Goal: Information Seeking & Learning: Learn about a topic

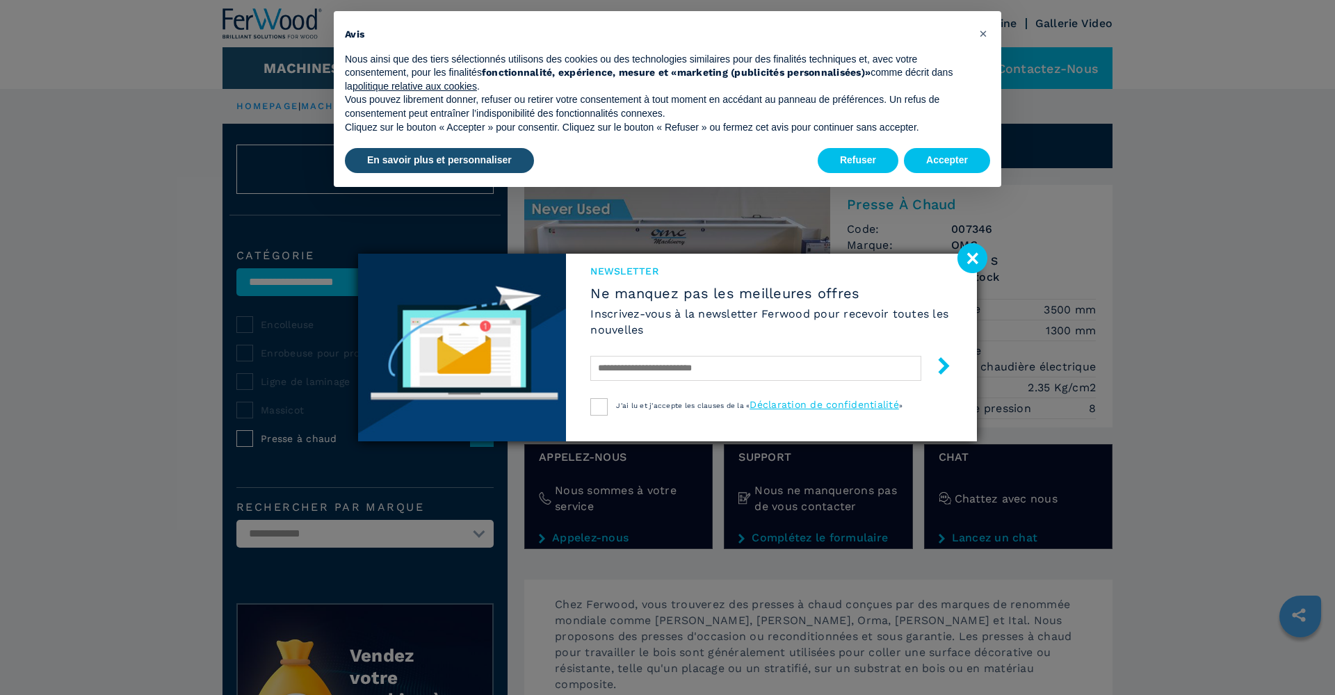
click at [968, 254] on image at bounding box center [972, 258] width 30 height 30
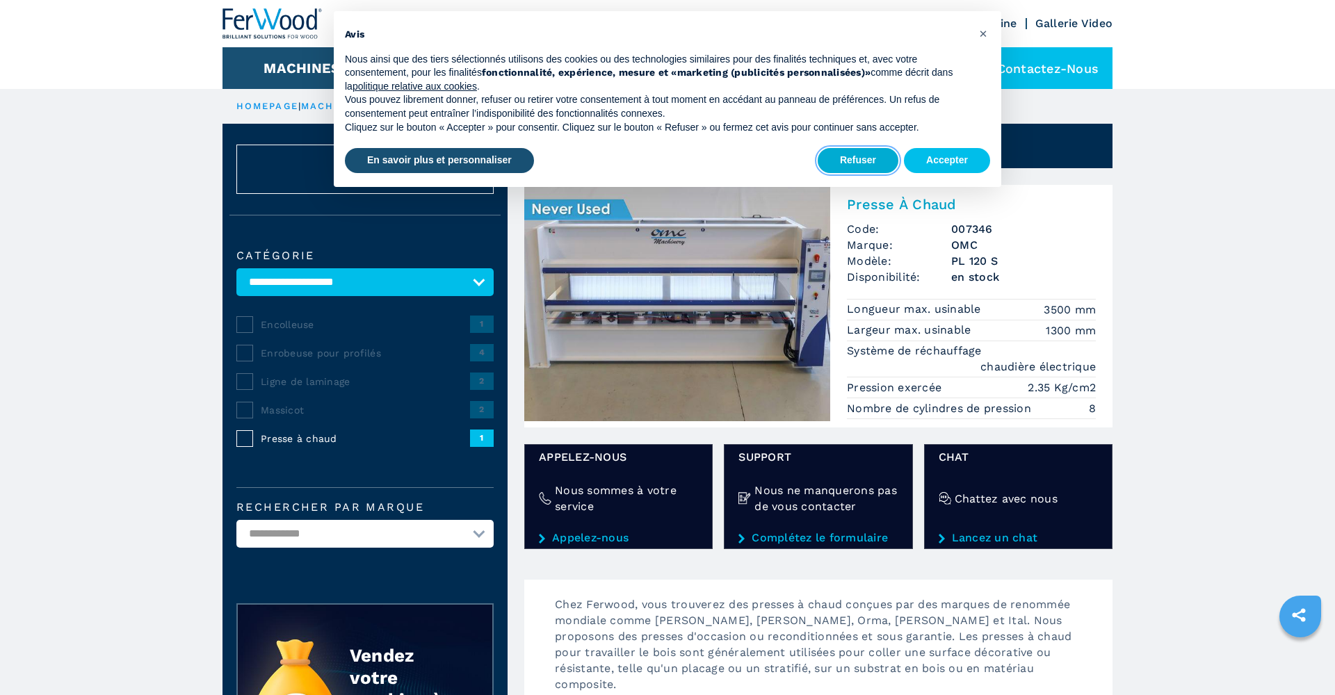
click at [890, 161] on button "Refuser" at bounding box center [857, 160] width 81 height 25
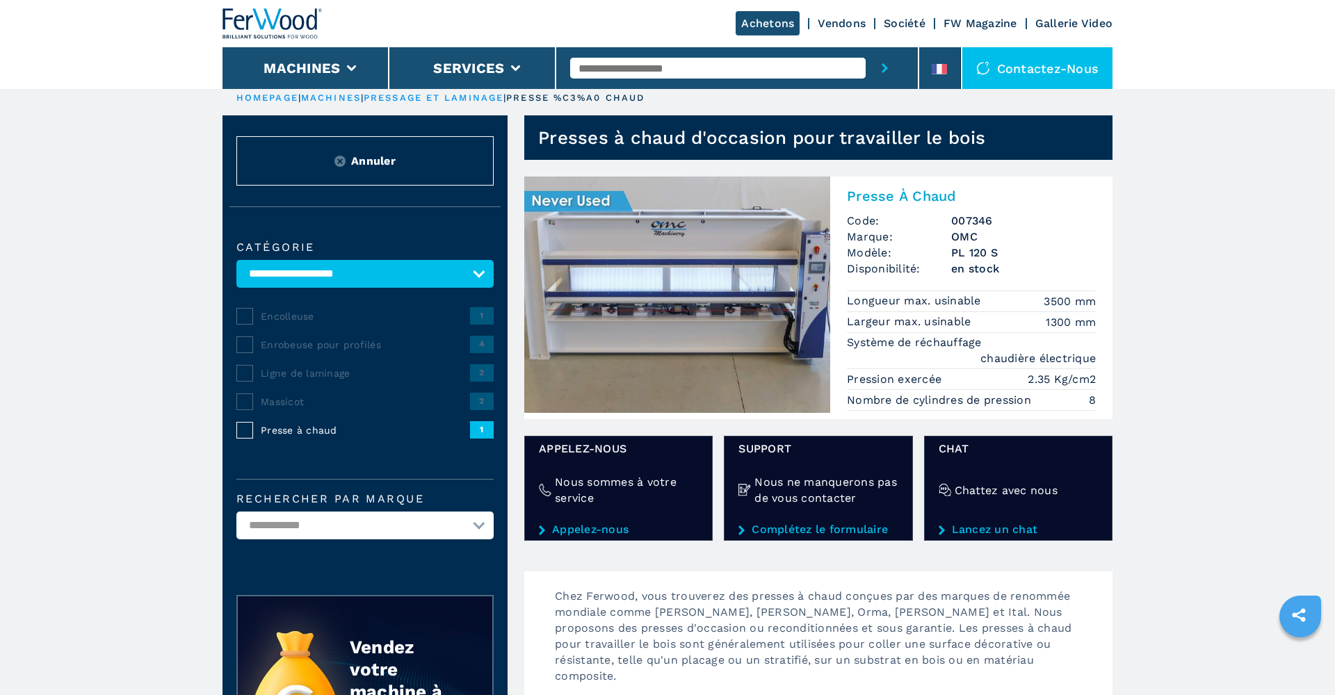
scroll to position [10, 0]
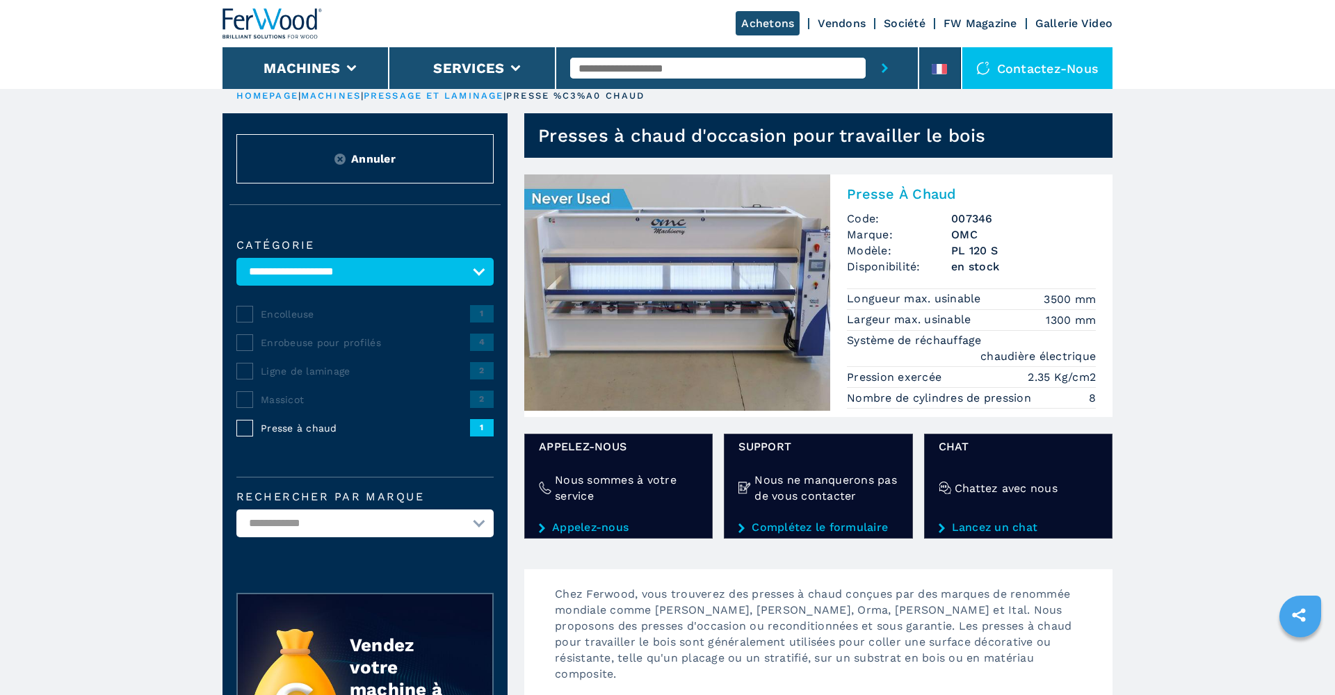
click at [690, 291] on img at bounding box center [677, 292] width 306 height 236
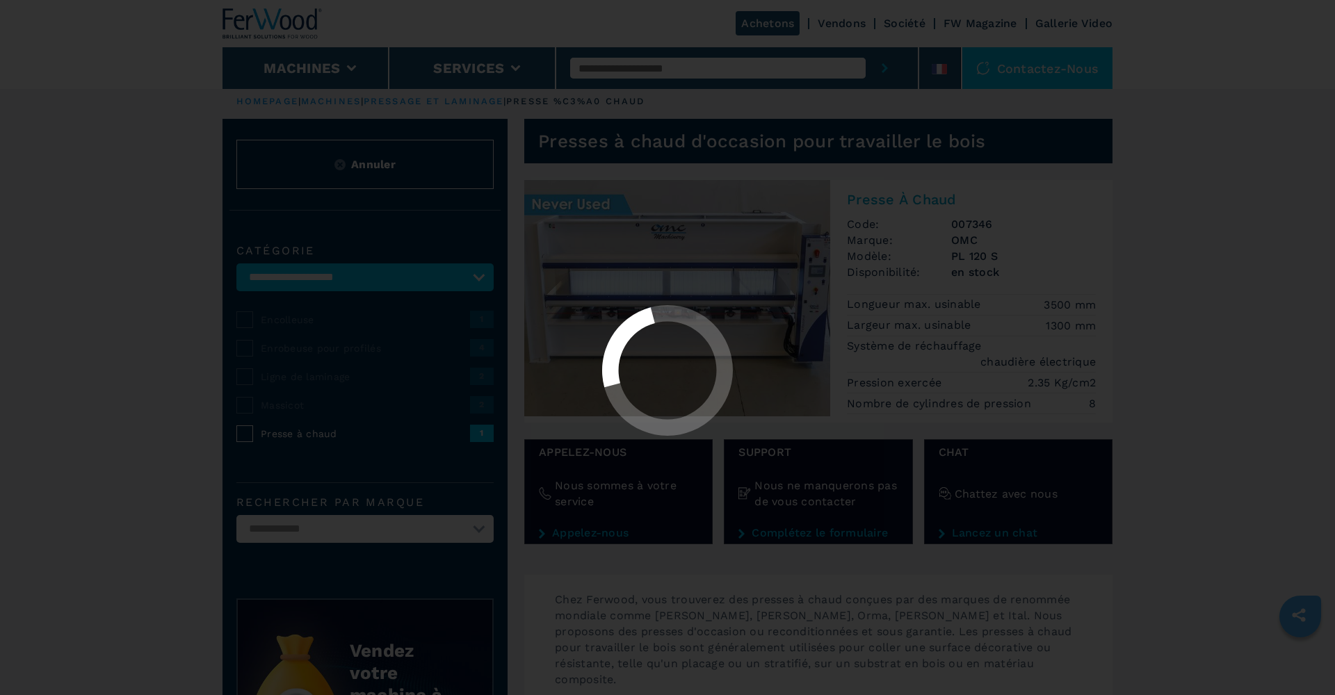
scroll to position [6, 0]
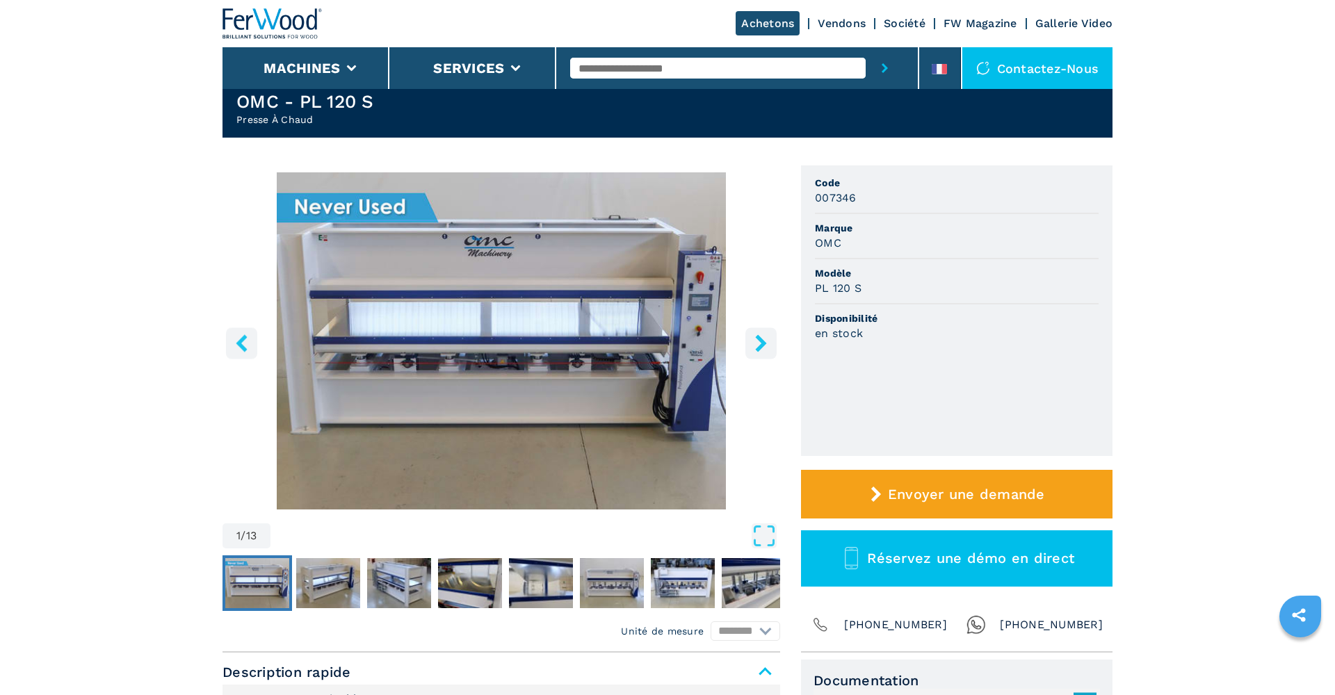
scroll to position [45, 0]
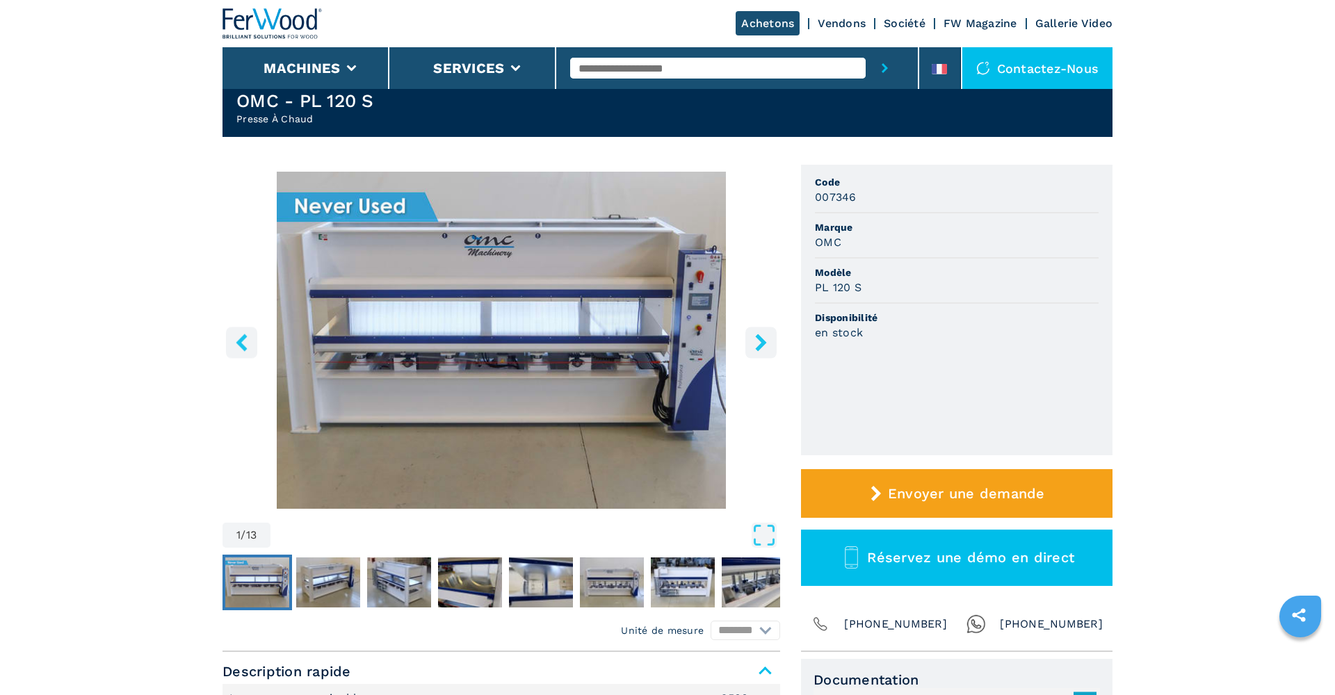
click at [763, 336] on icon "right-button" at bounding box center [760, 342] width 17 height 17
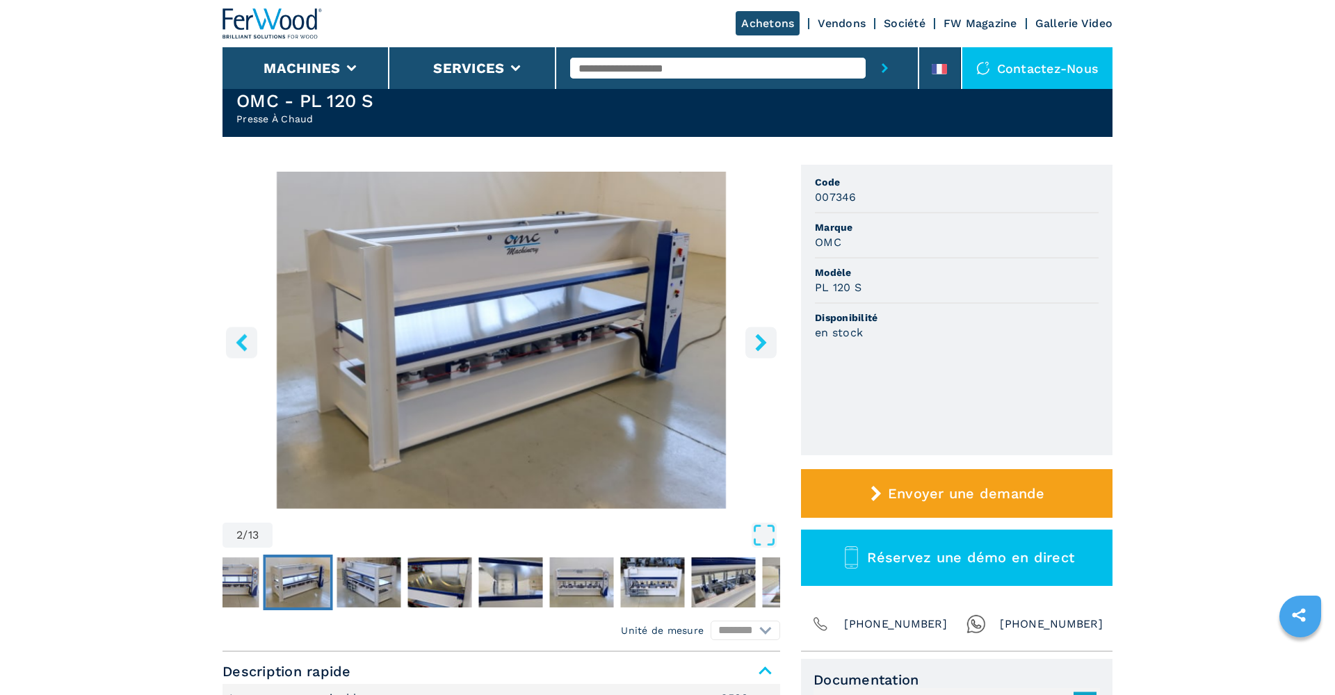
click at [763, 336] on icon "right-button" at bounding box center [760, 342] width 17 height 17
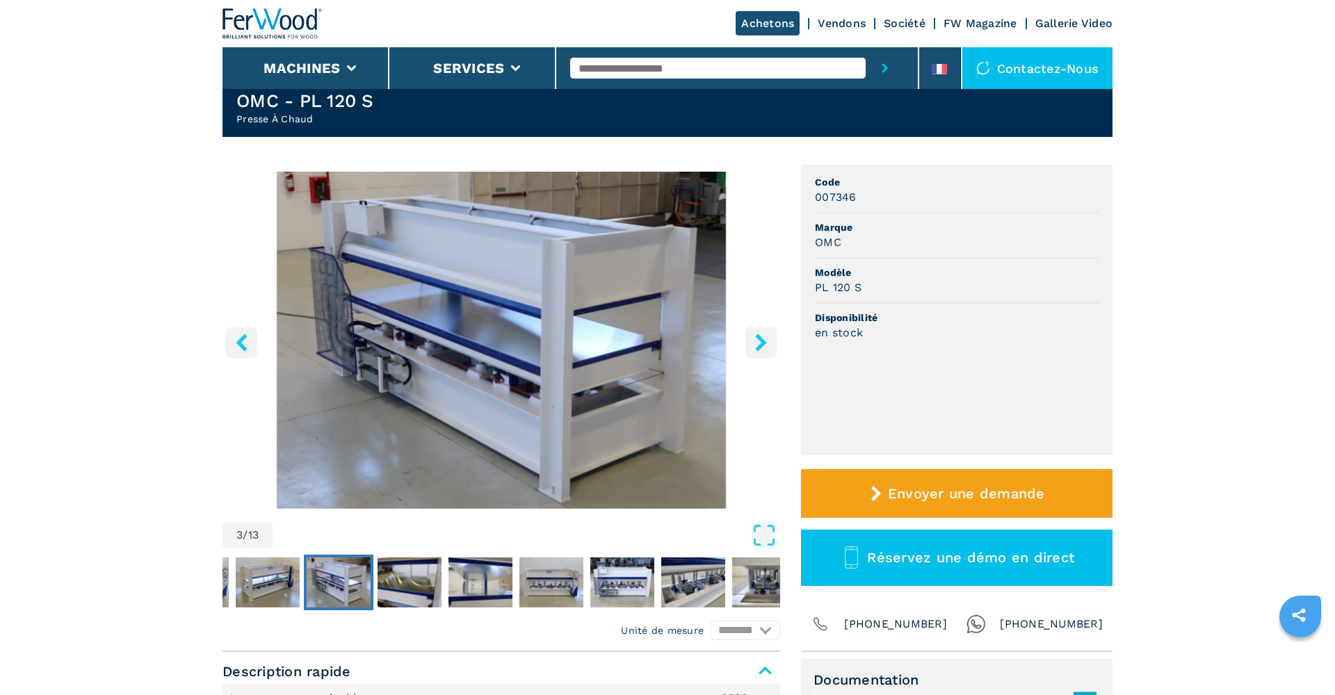
click at [760, 341] on icon "right-button" at bounding box center [760, 342] width 11 height 17
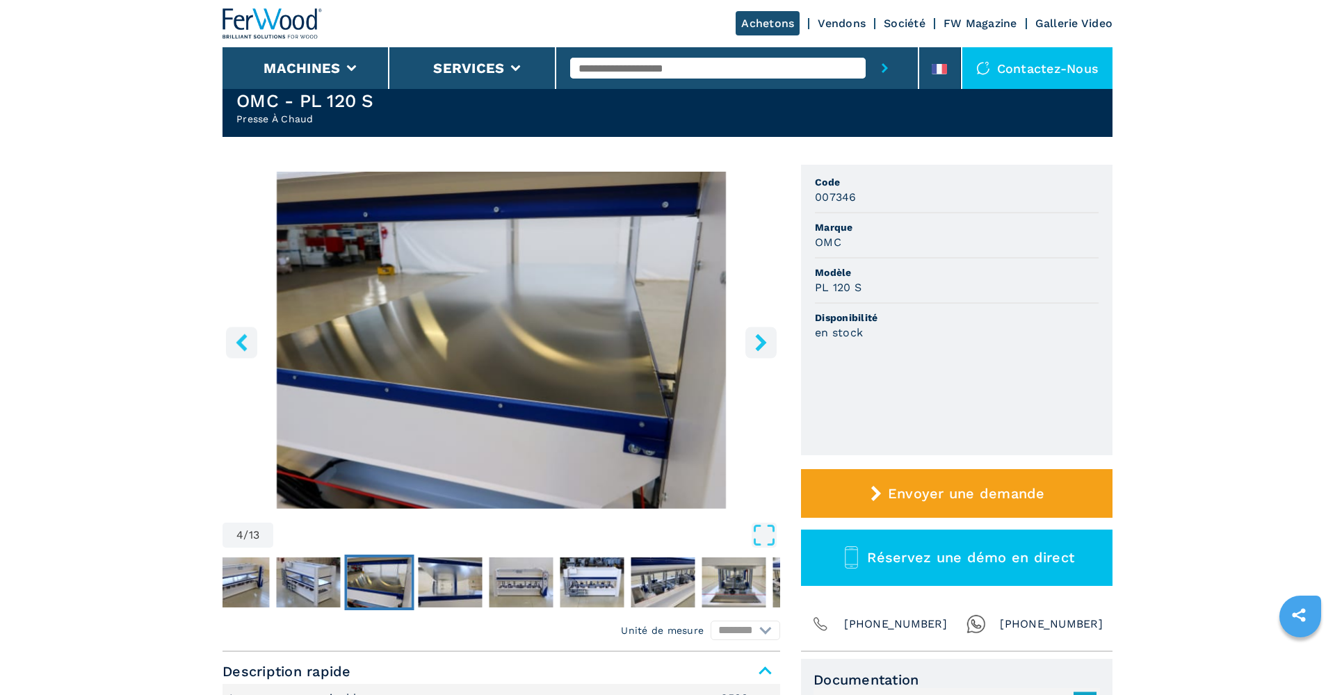
click at [760, 341] on icon "right-button" at bounding box center [760, 342] width 11 height 17
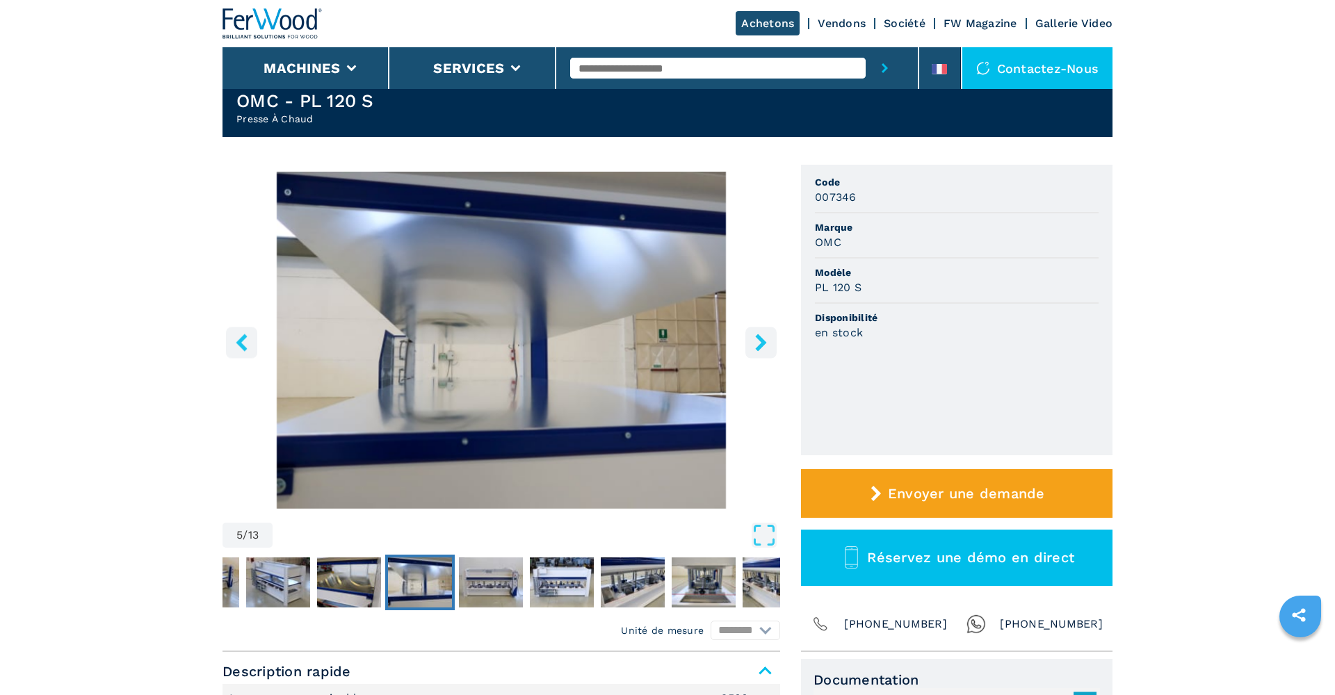
click at [760, 341] on icon "right-button" at bounding box center [760, 342] width 11 height 17
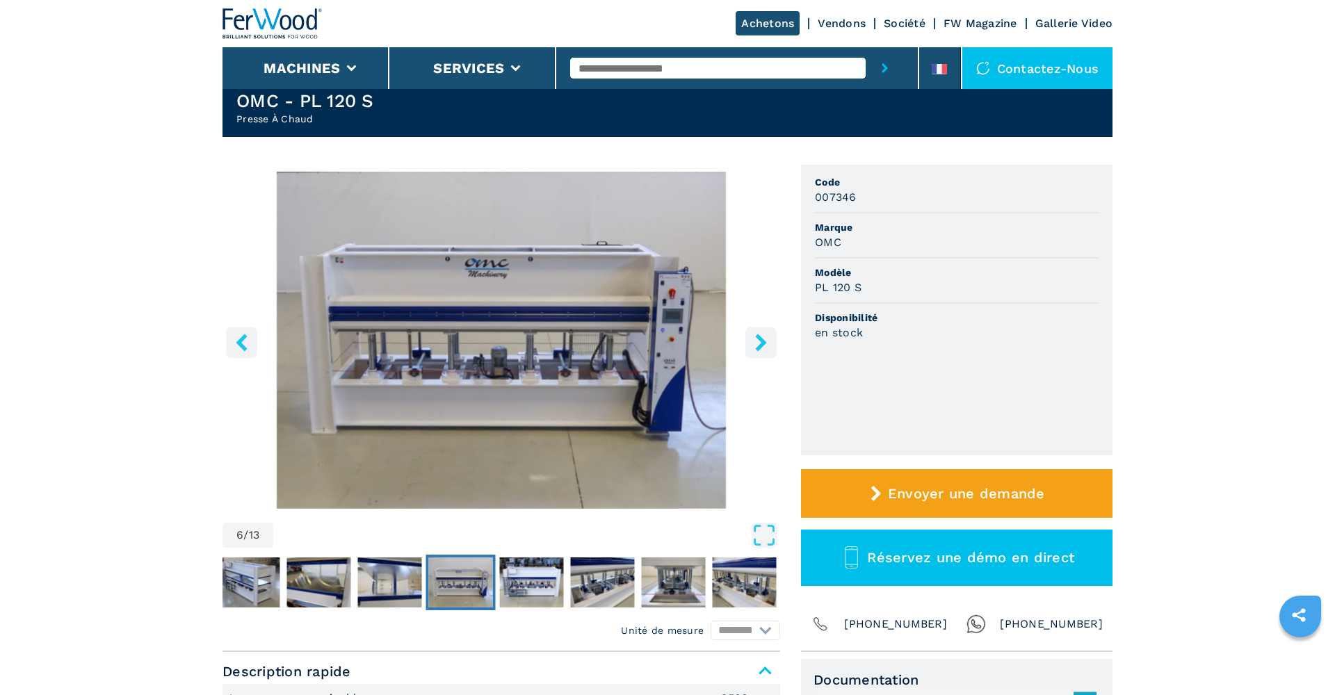
click at [760, 341] on icon "right-button" at bounding box center [760, 342] width 11 height 17
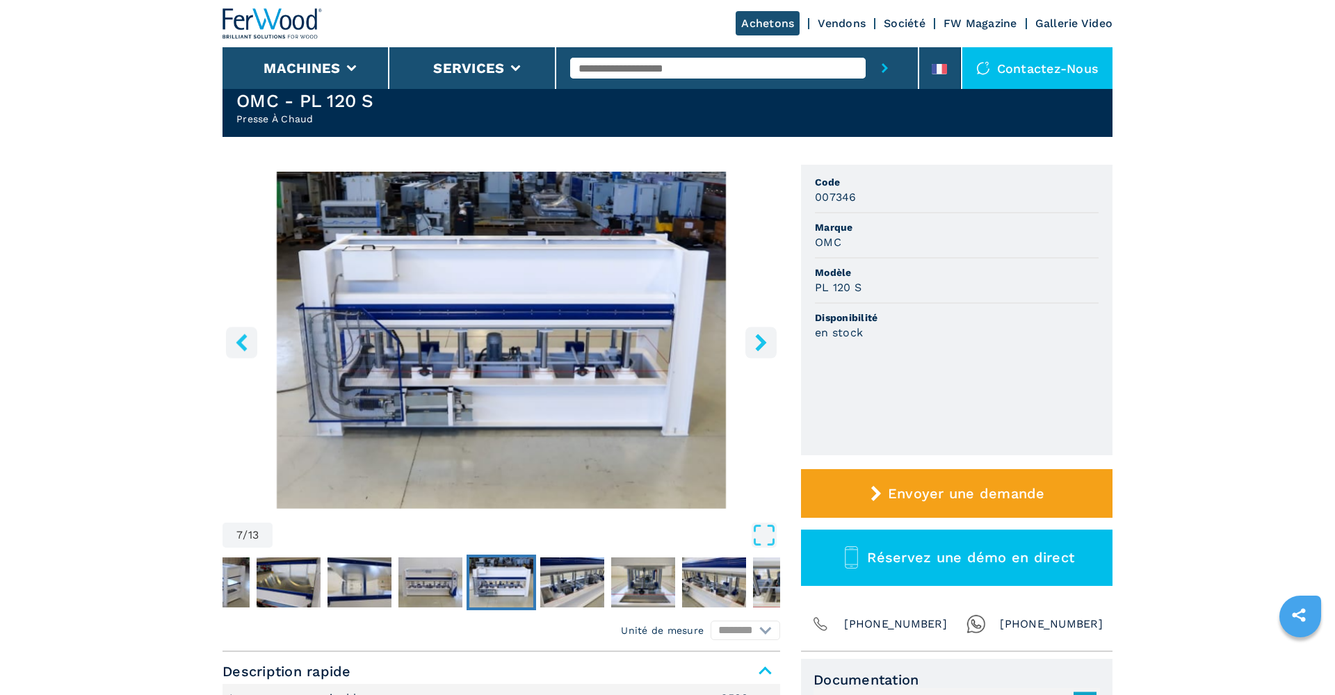
click at [760, 341] on icon "right-button" at bounding box center [760, 342] width 11 height 17
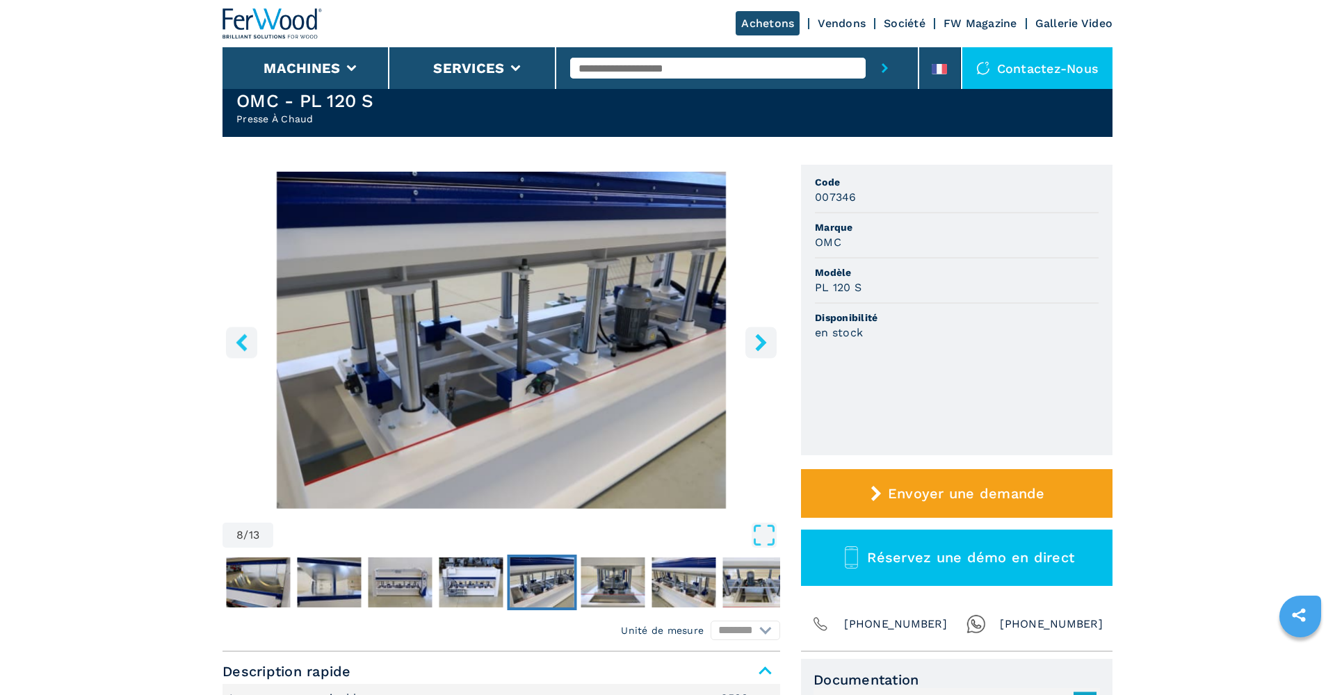
click at [760, 341] on icon "right-button" at bounding box center [760, 342] width 11 height 17
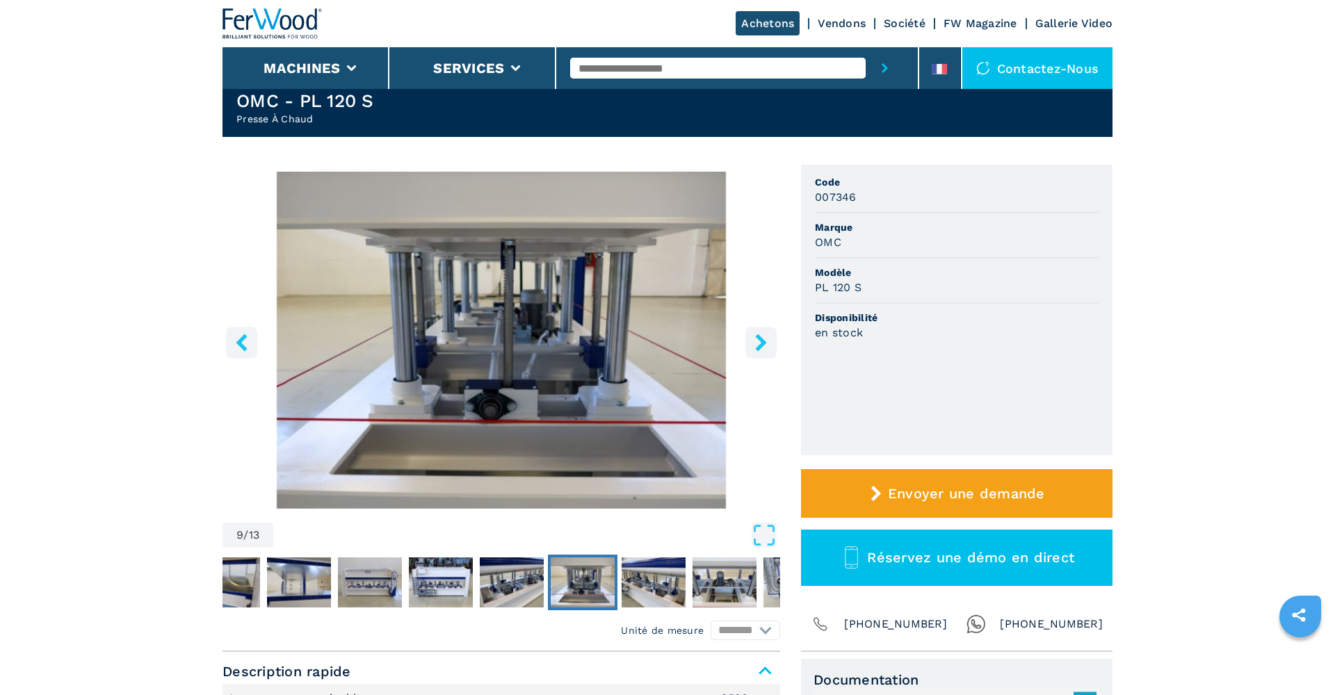
click at [760, 341] on icon "right-button" at bounding box center [760, 342] width 11 height 17
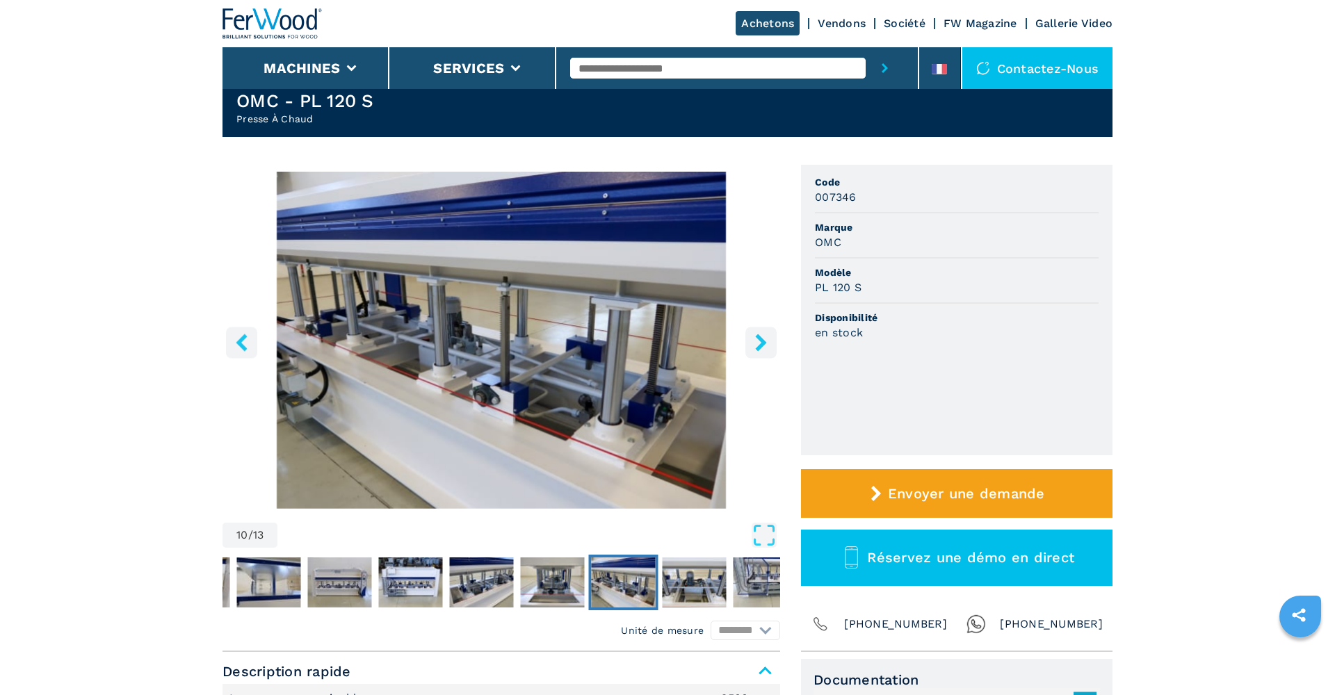
click at [760, 341] on icon "right-button" at bounding box center [760, 342] width 11 height 17
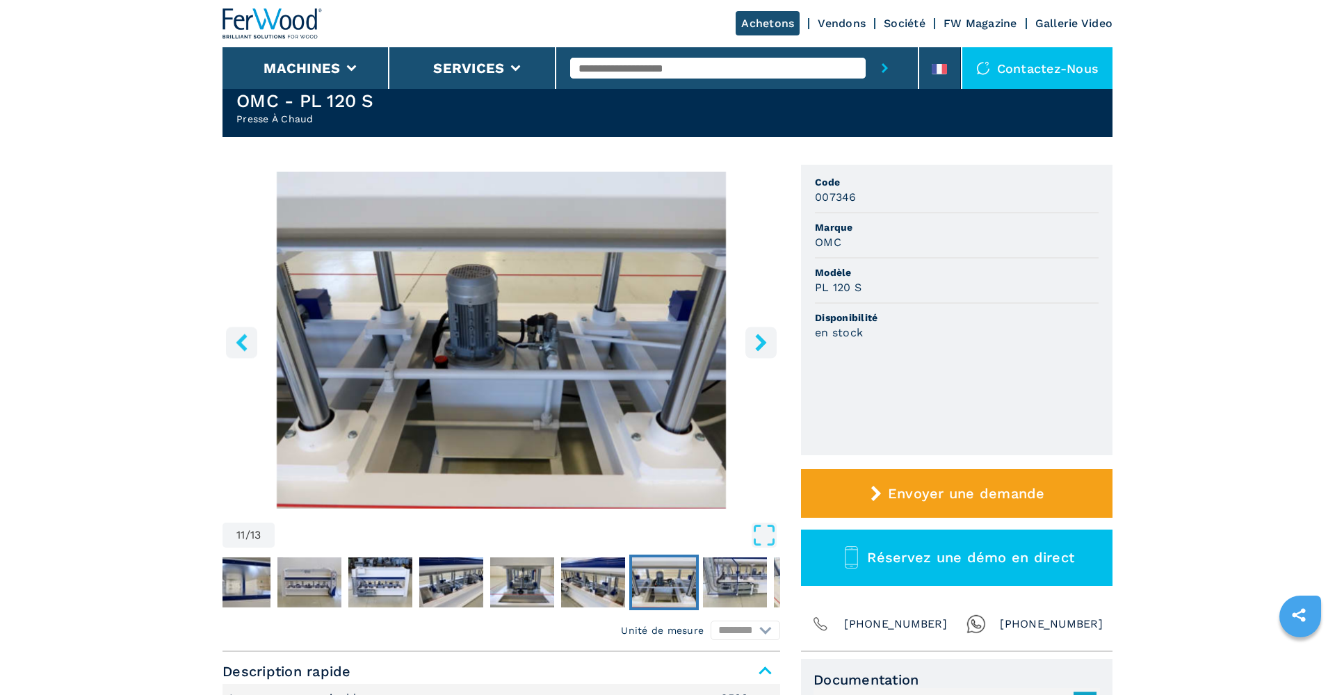
click at [760, 341] on icon "right-button" at bounding box center [760, 342] width 11 height 17
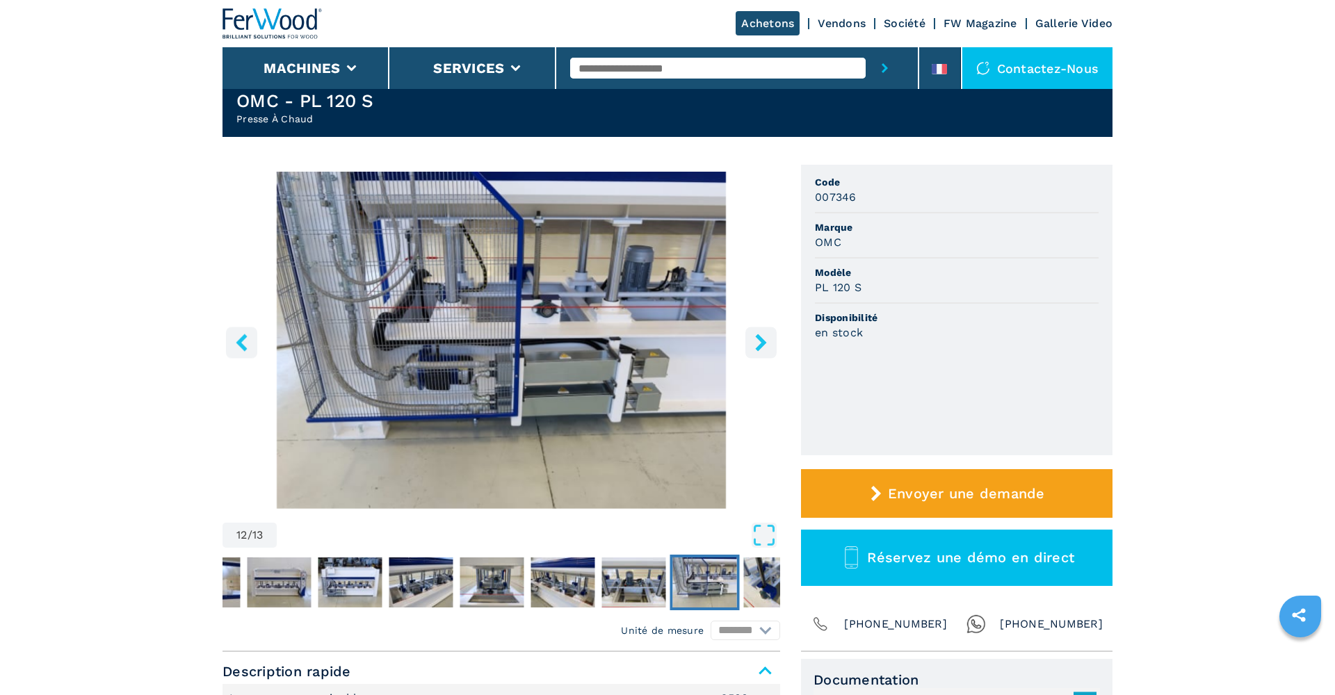
click at [760, 341] on icon "right-button" at bounding box center [760, 342] width 11 height 17
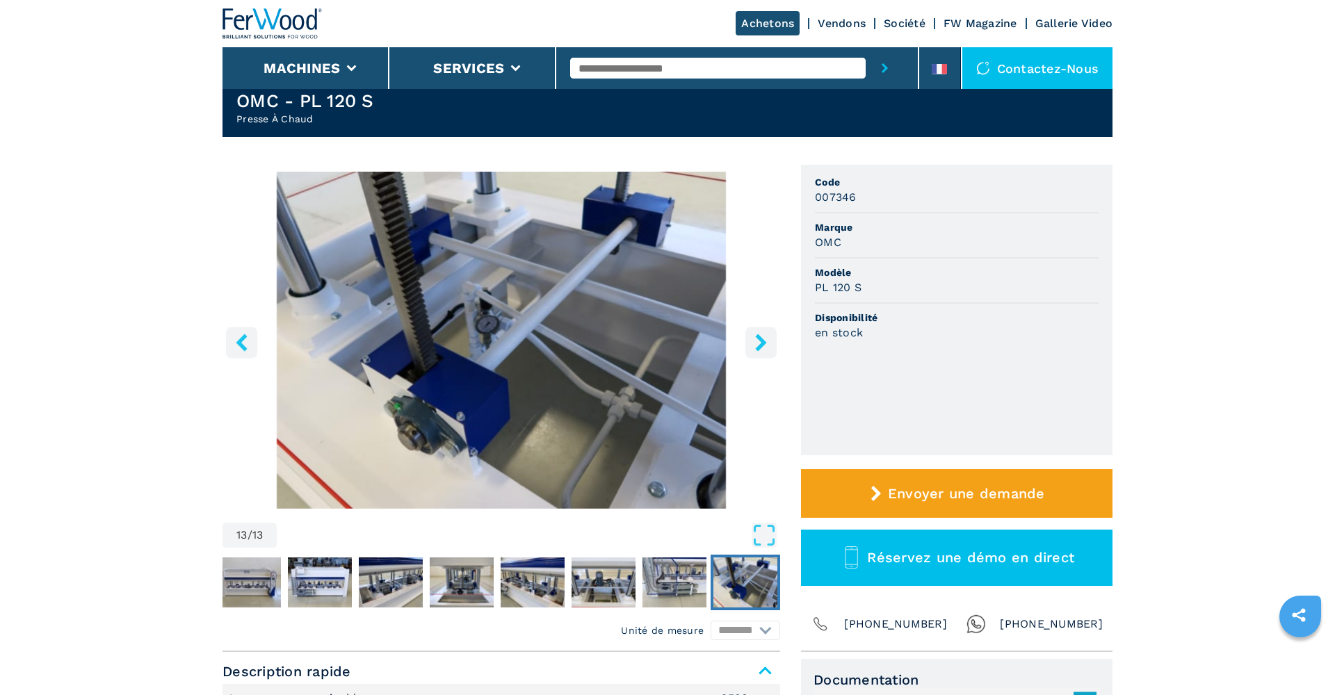
click at [760, 341] on icon "right-button" at bounding box center [760, 342] width 11 height 17
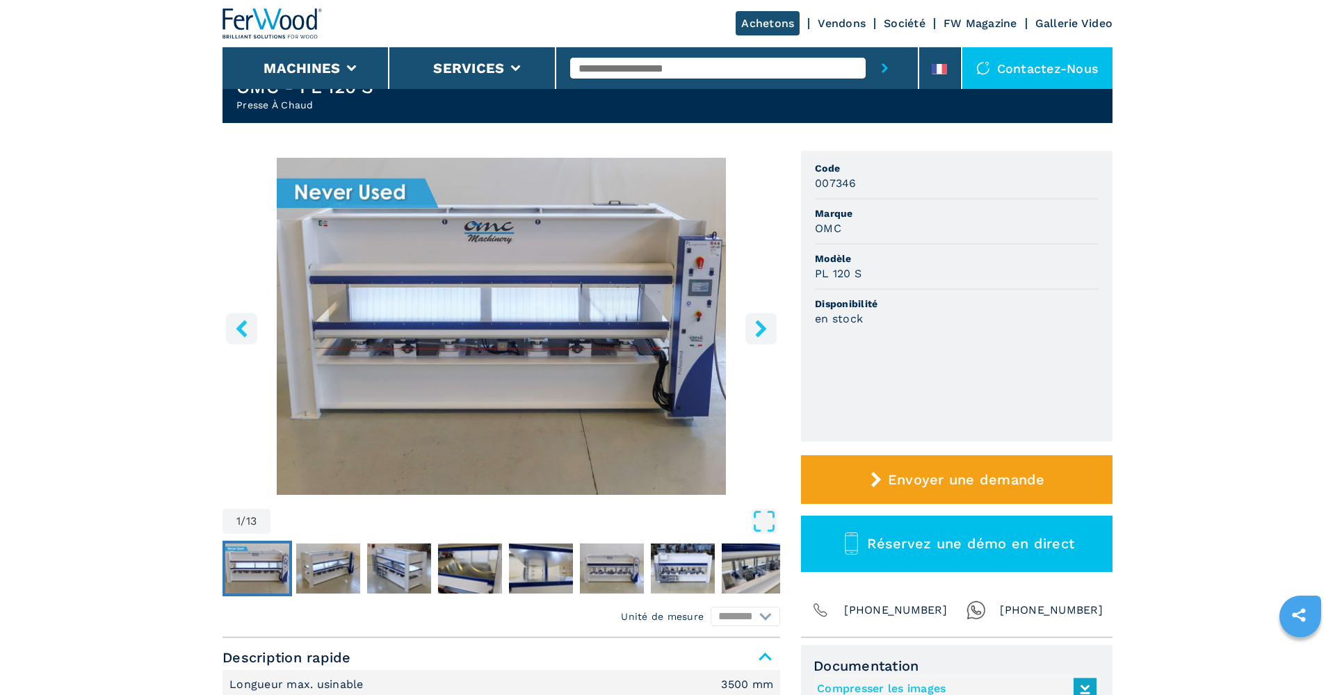
scroll to position [63, 0]
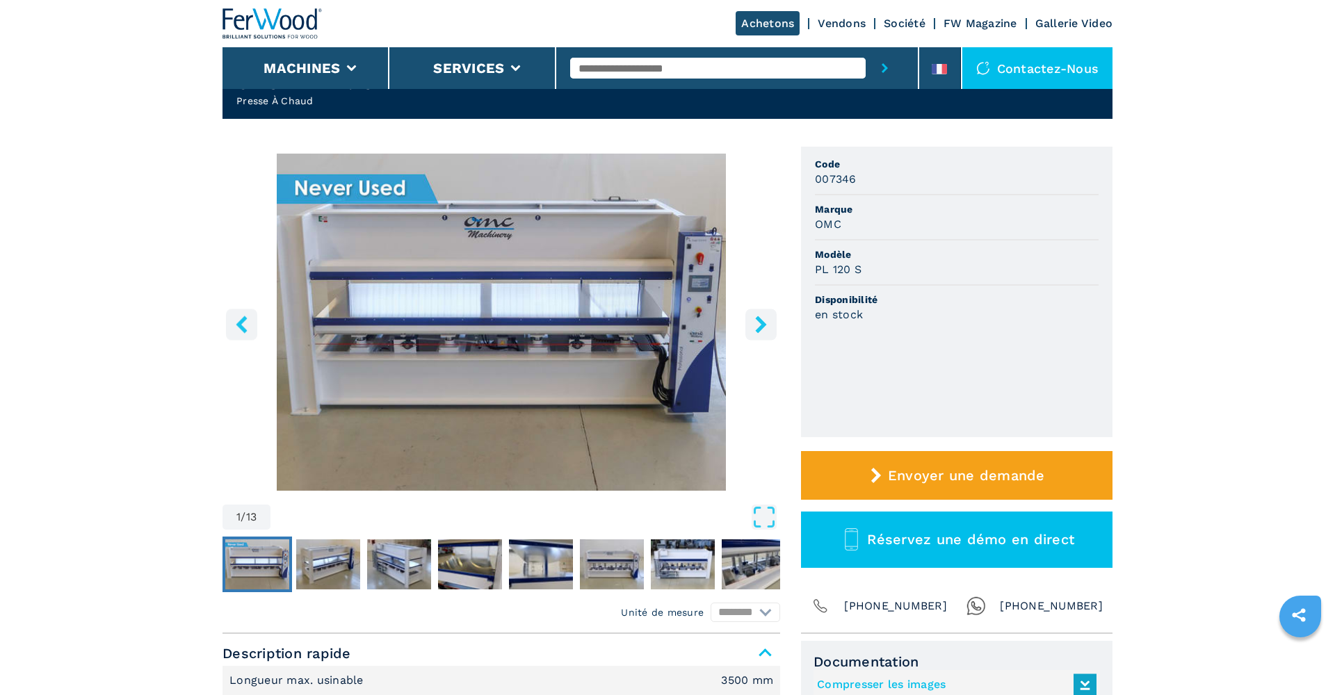
select select "**********"
